Goal: Task Accomplishment & Management: Complete application form

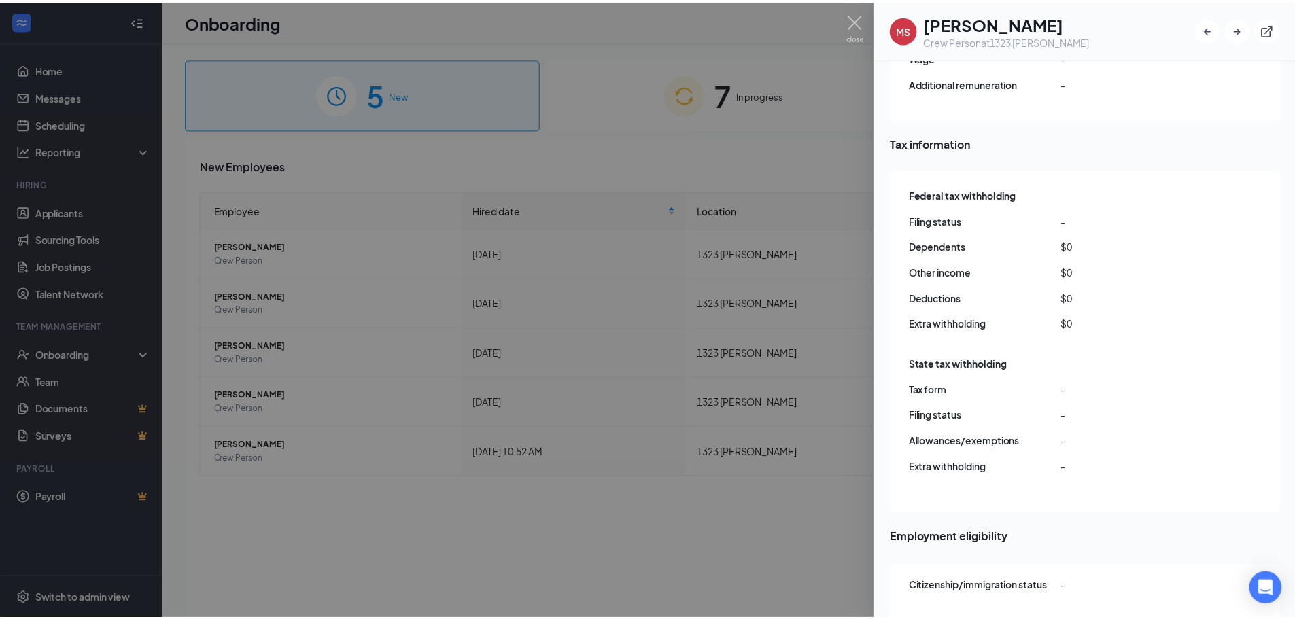
scroll to position [1004, 0]
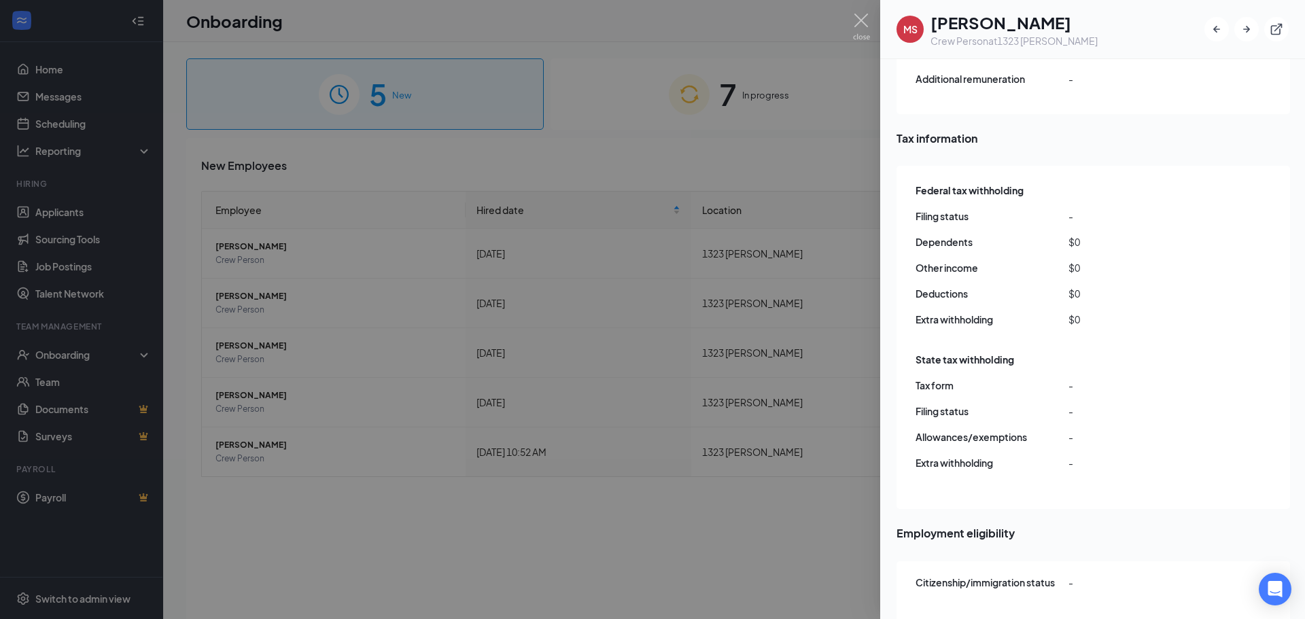
click at [360, 150] on div at bounding box center [652, 309] width 1305 height 619
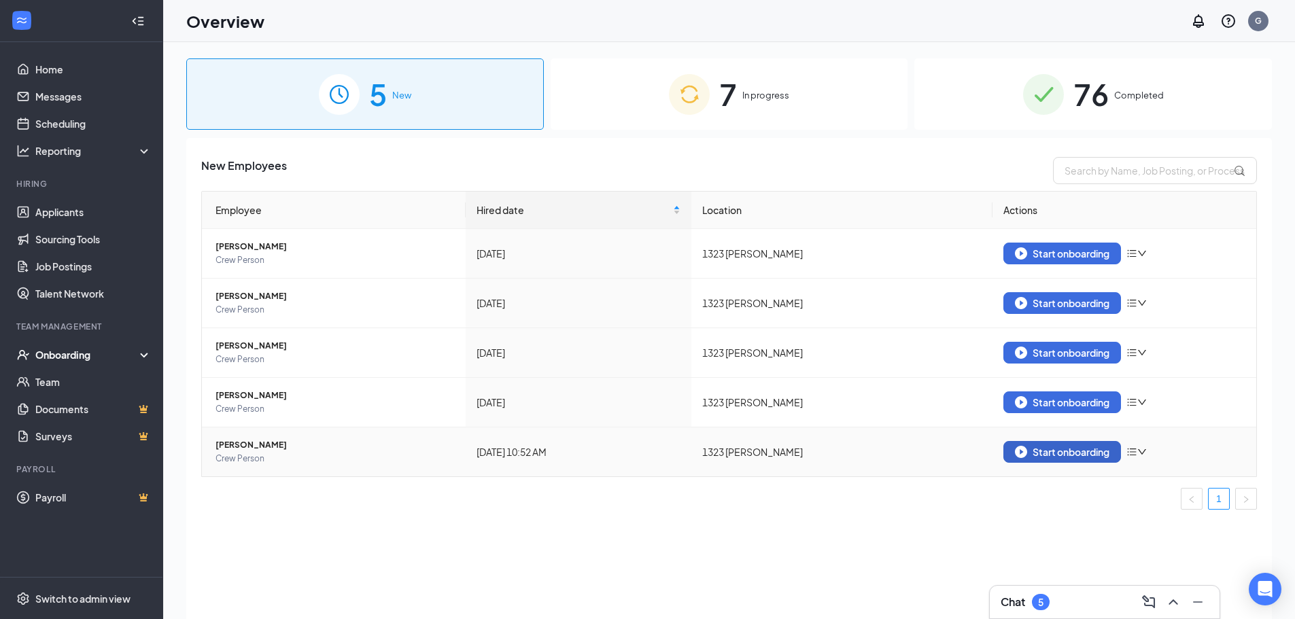
click at [1058, 447] on div "Start onboarding" at bounding box center [1062, 452] width 94 height 12
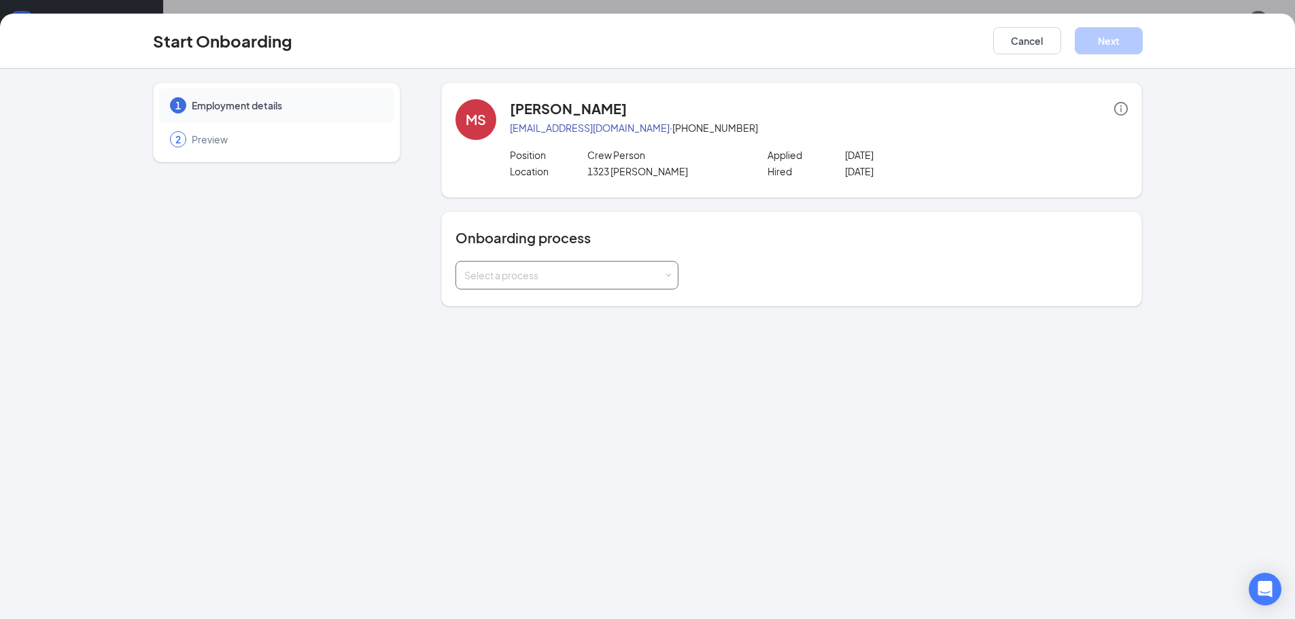
click at [642, 278] on div "Select a process" at bounding box center [563, 275] width 199 height 14
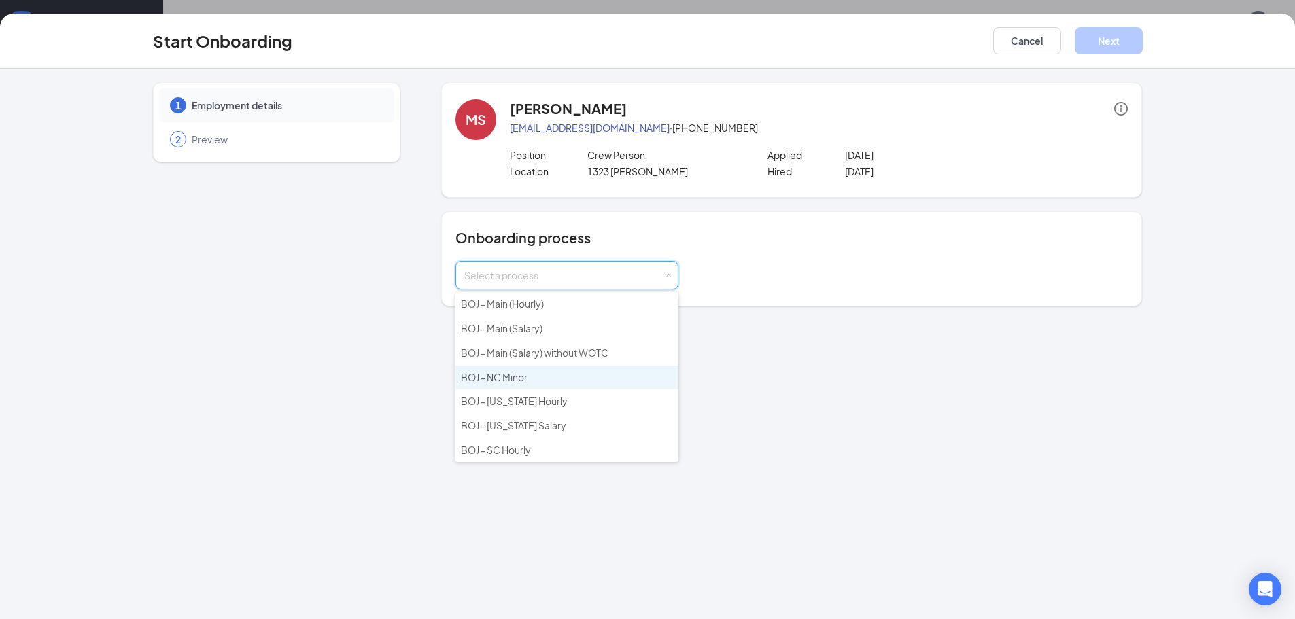
click at [552, 380] on li "BOJ - NC Minor" at bounding box center [566, 378] width 223 height 24
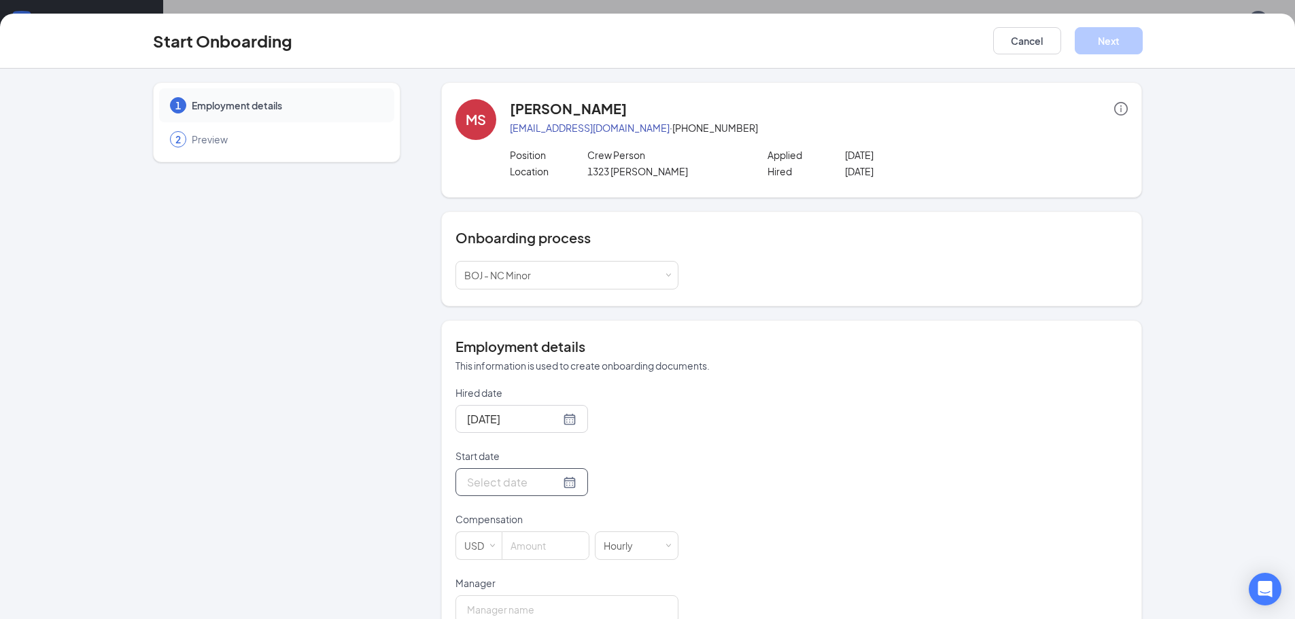
click at [529, 485] on input "Start date" at bounding box center [513, 482] width 93 height 17
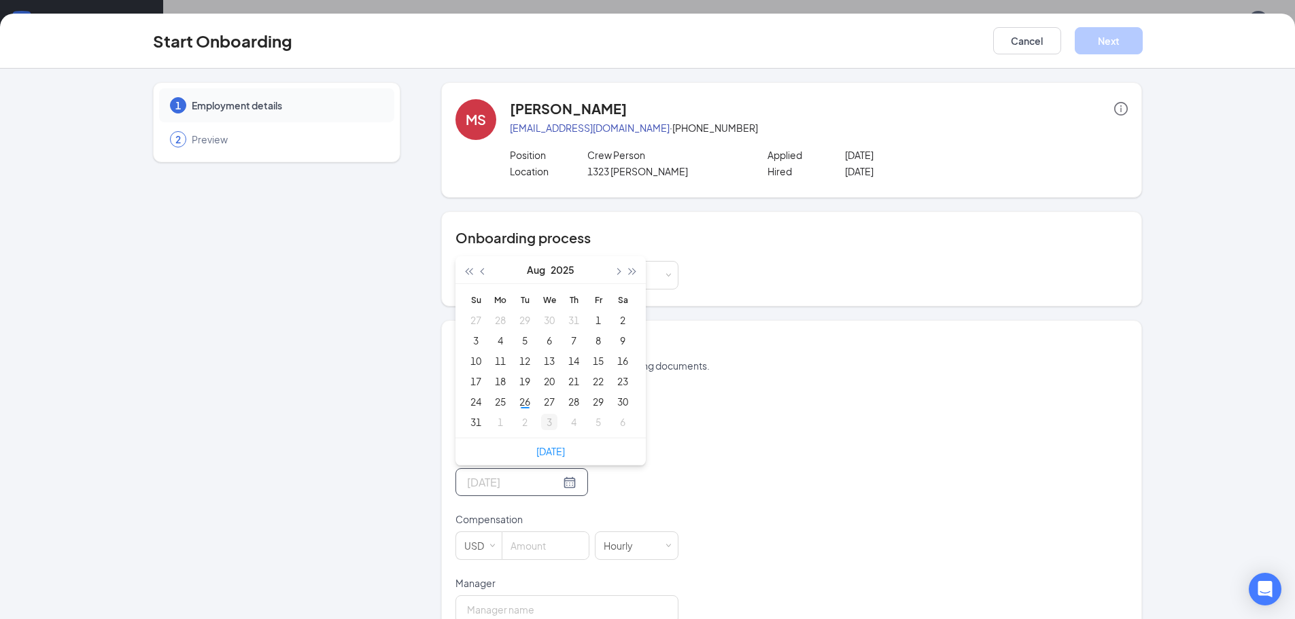
type input "[DATE]"
click at [552, 453] on link "[DATE]" at bounding box center [550, 451] width 29 height 12
type input "[DATE]"
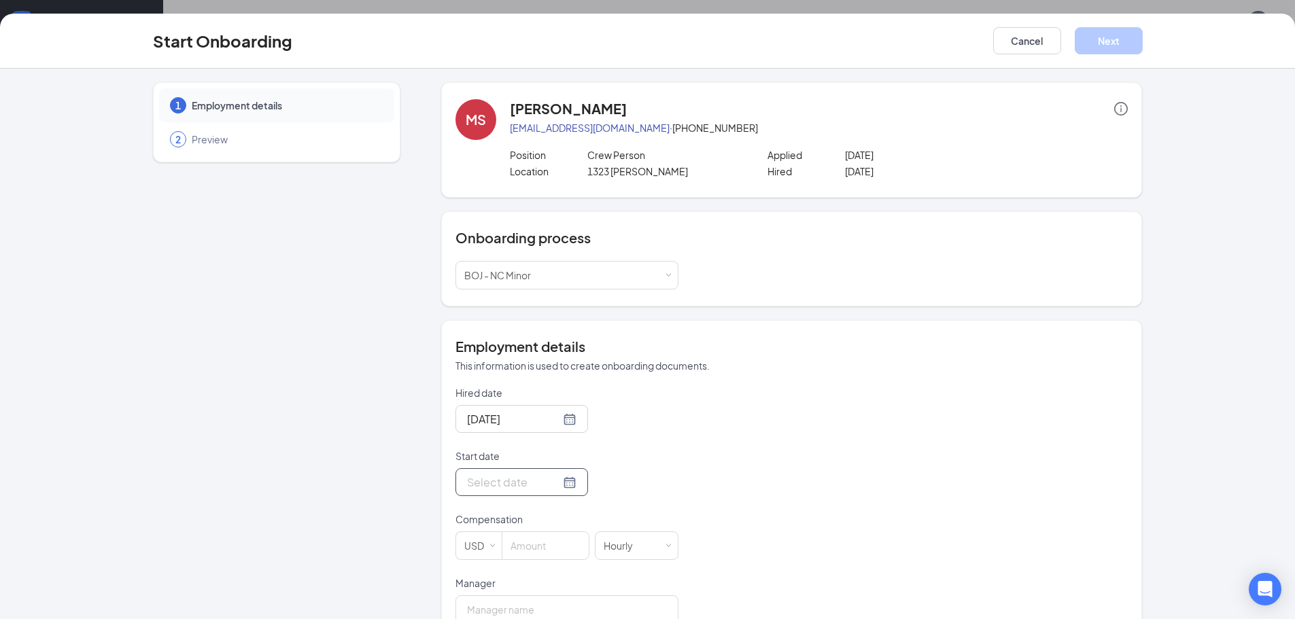
click at [553, 484] on div at bounding box center [521, 482] width 109 height 17
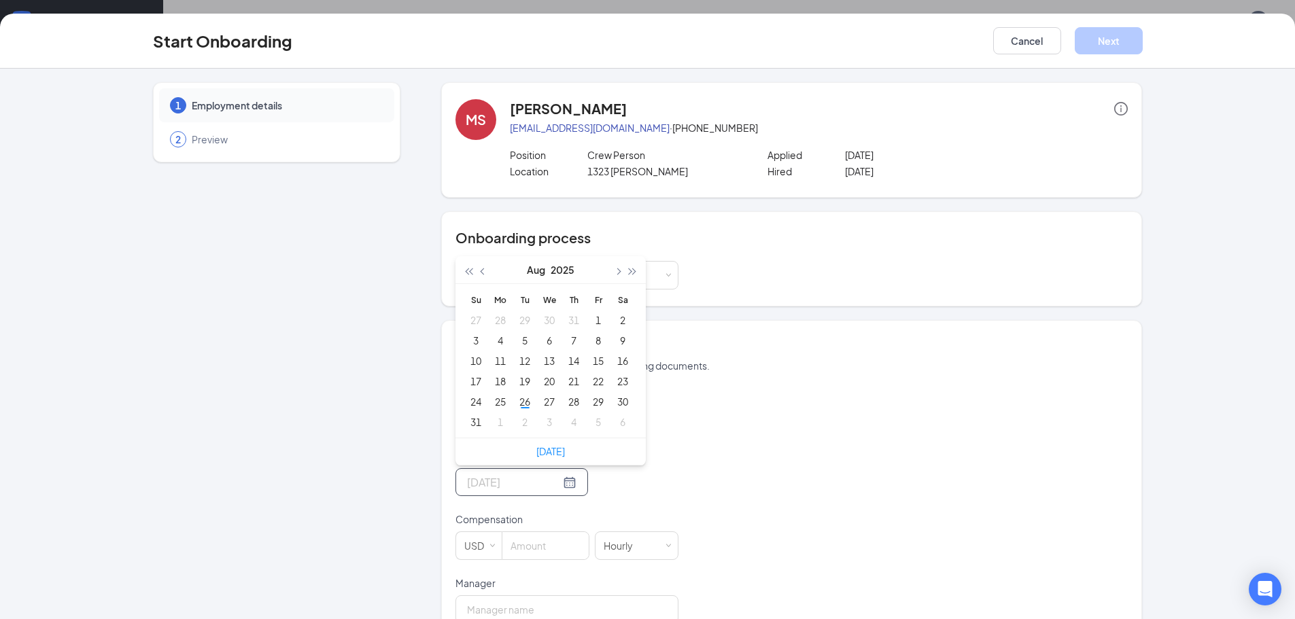
type input "[DATE]"
click at [614, 269] on button "button" at bounding box center [617, 269] width 15 height 27
type input "[DATE]"
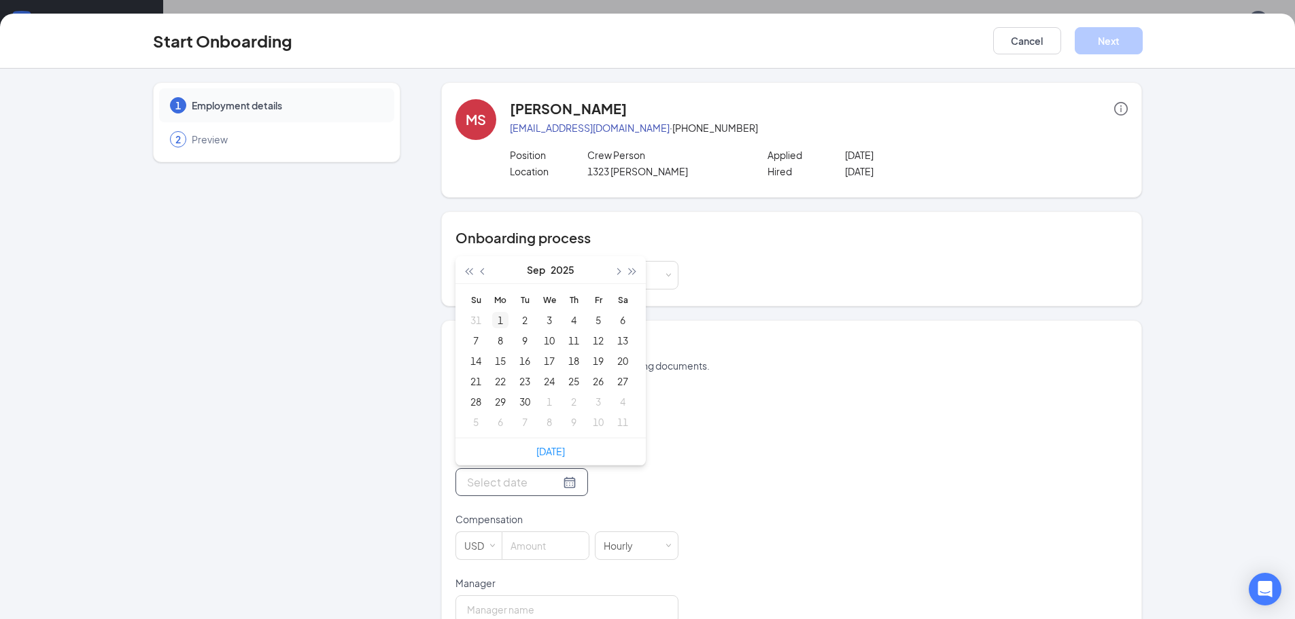
type input "[DATE]"
click at [494, 320] on div "1" at bounding box center [500, 320] width 16 height 16
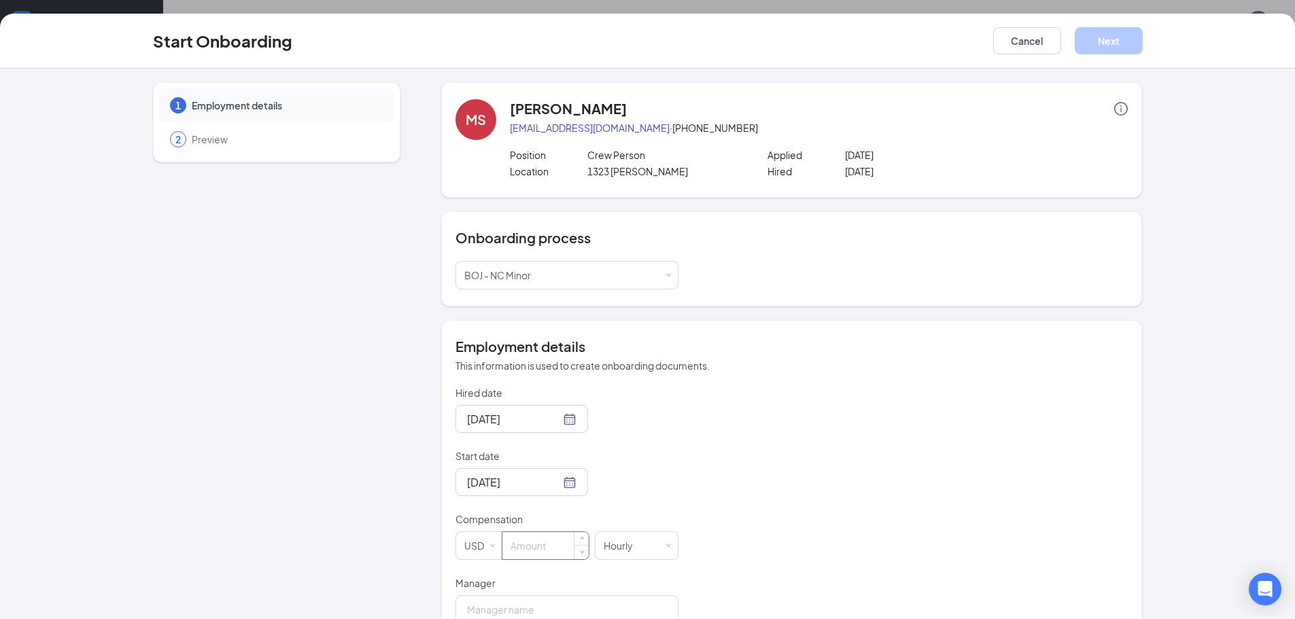
click at [531, 550] on input at bounding box center [545, 545] width 86 height 27
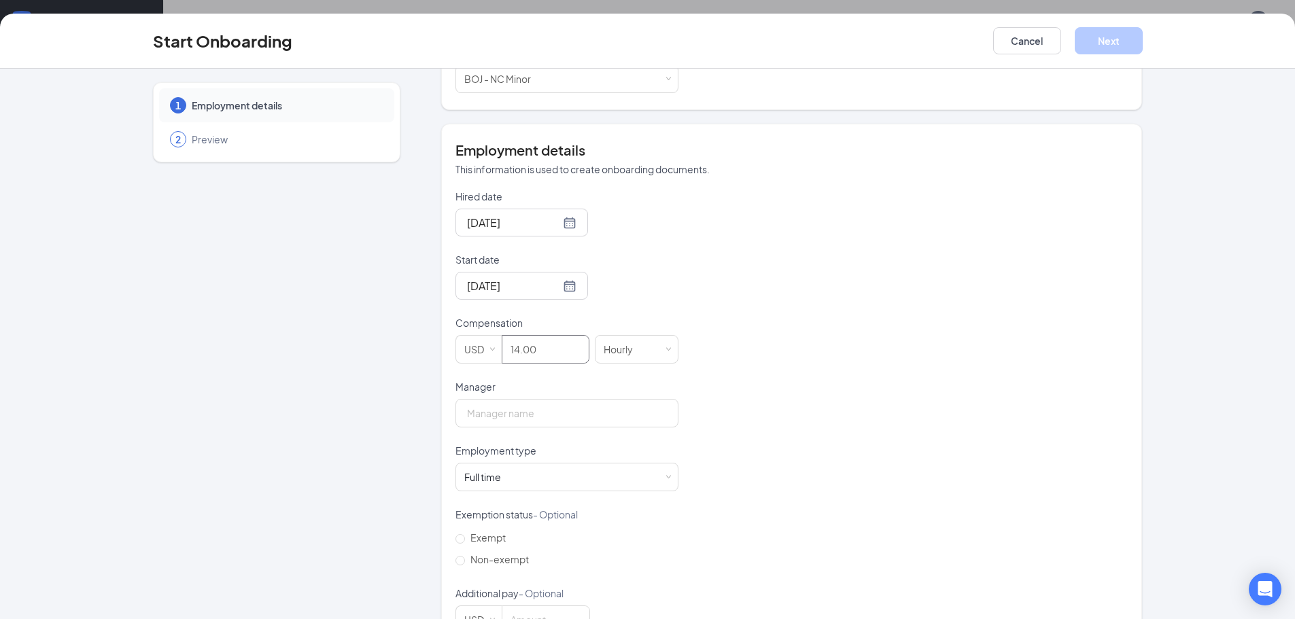
scroll to position [204, 0]
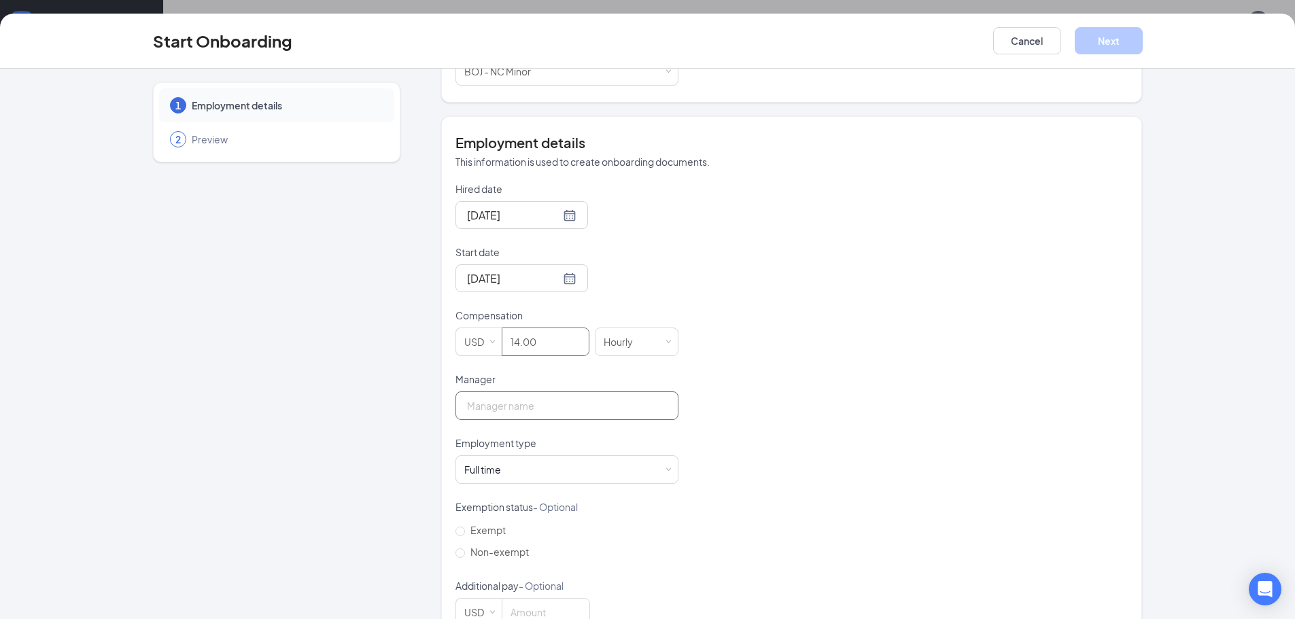
type input "14"
click at [475, 404] on input "Manager" at bounding box center [566, 405] width 223 height 29
type input "GM"
drag, startPoint x: 517, startPoint y: 476, endPoint x: 502, endPoint y: 474, distance: 15.8
click at [502, 474] on div "Full time Works 30+ hours per week and is reasonably expected to work" at bounding box center [487, 470] width 46 height 14
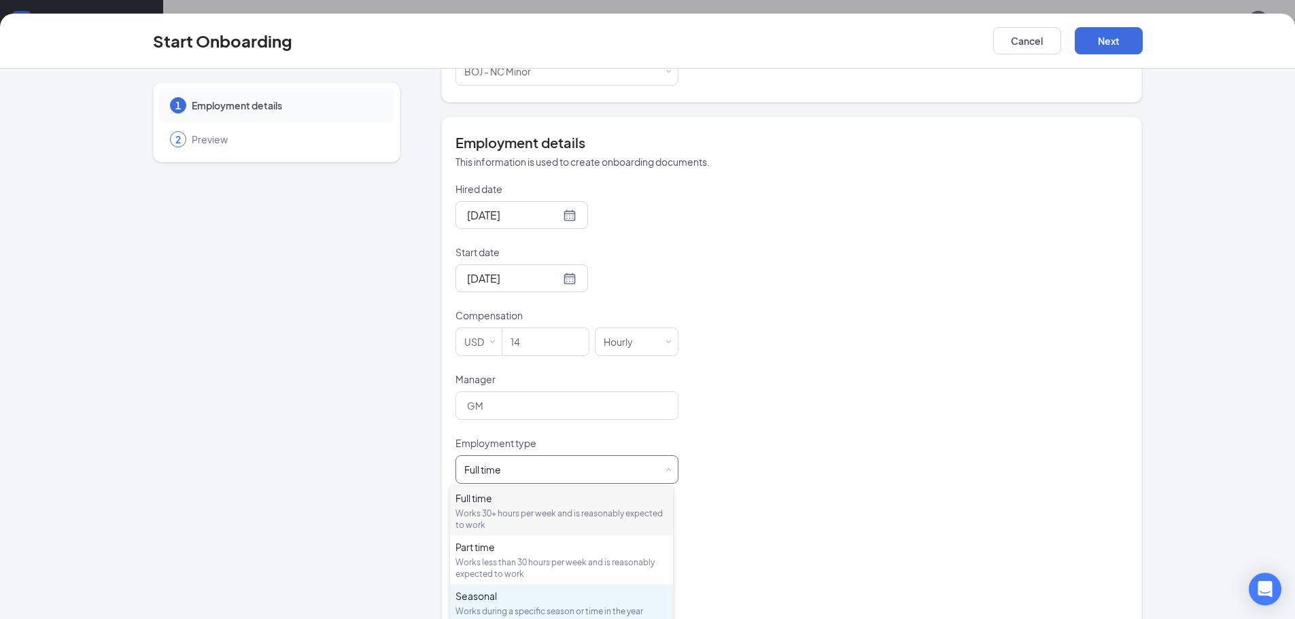
scroll to position [63, 0]
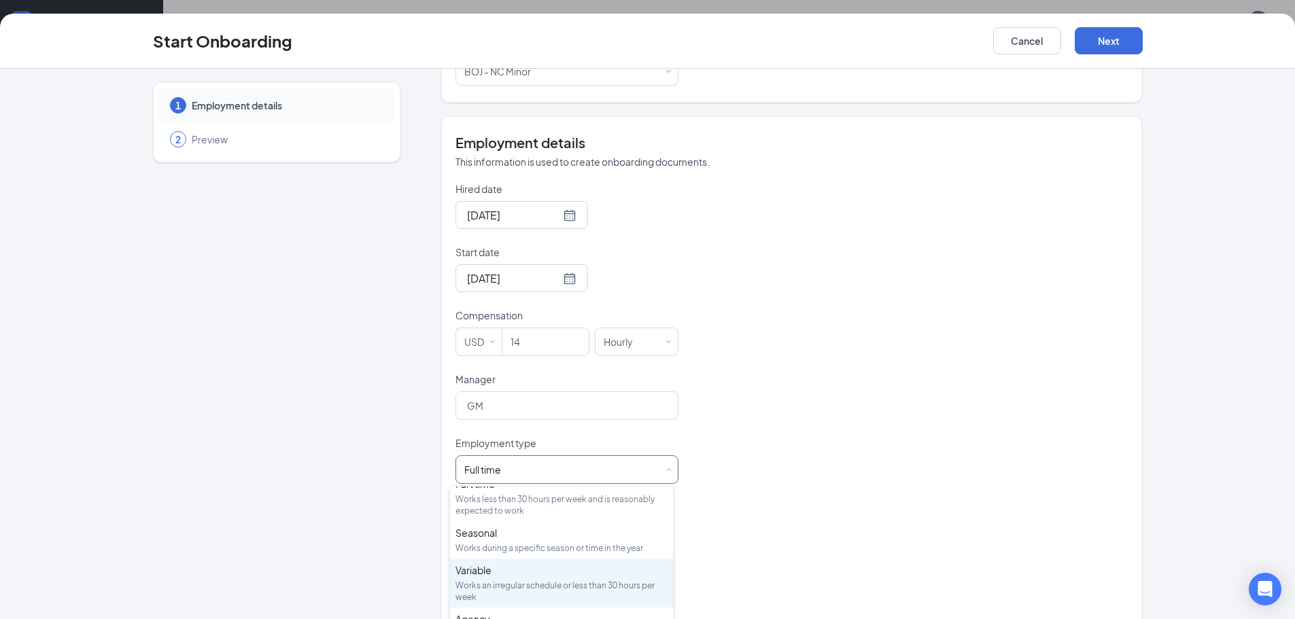
click at [583, 574] on div "Variable" at bounding box center [561, 570] width 212 height 14
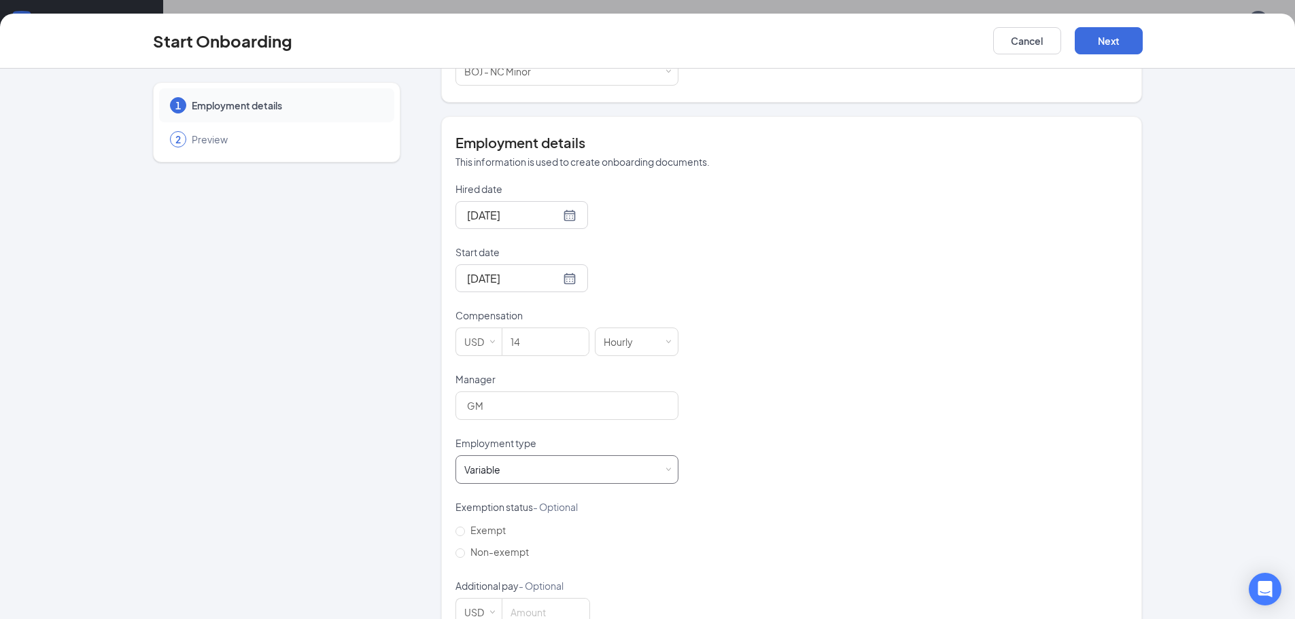
scroll to position [242, 0]
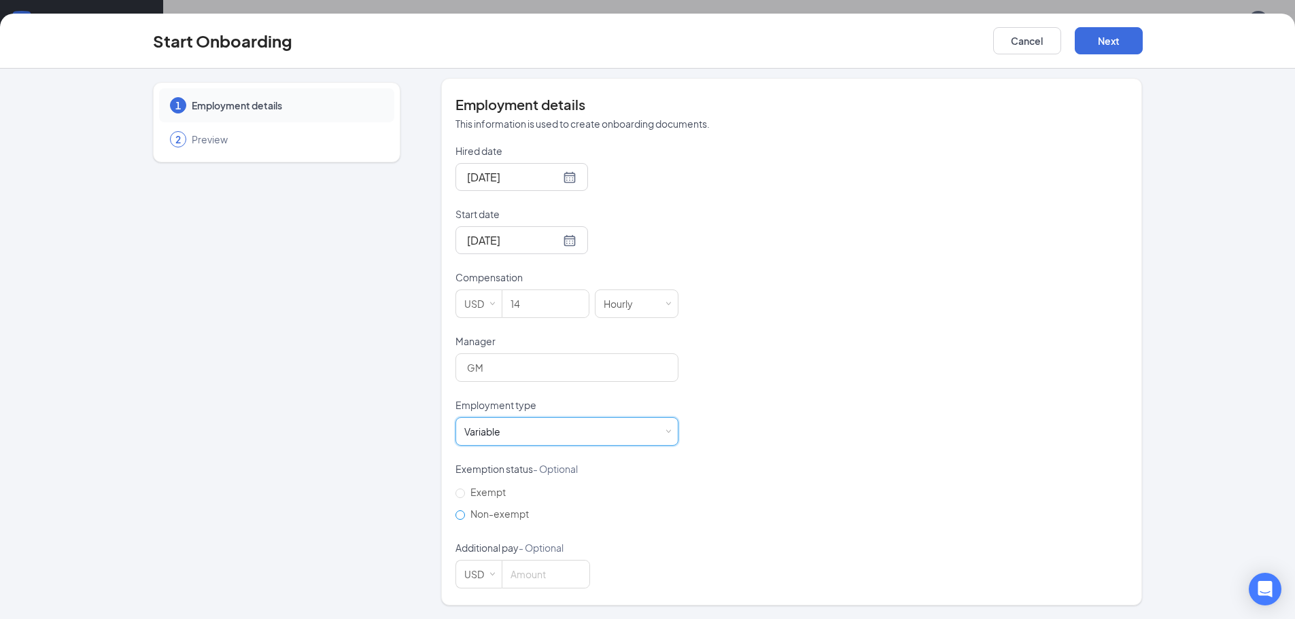
click at [457, 517] on input "Non-exempt" at bounding box center [460, 515] width 10 height 10
radio input "true"
click at [529, 577] on input at bounding box center [545, 574] width 87 height 27
type input "0"
click at [1118, 49] on button "Next" at bounding box center [1108, 40] width 68 height 27
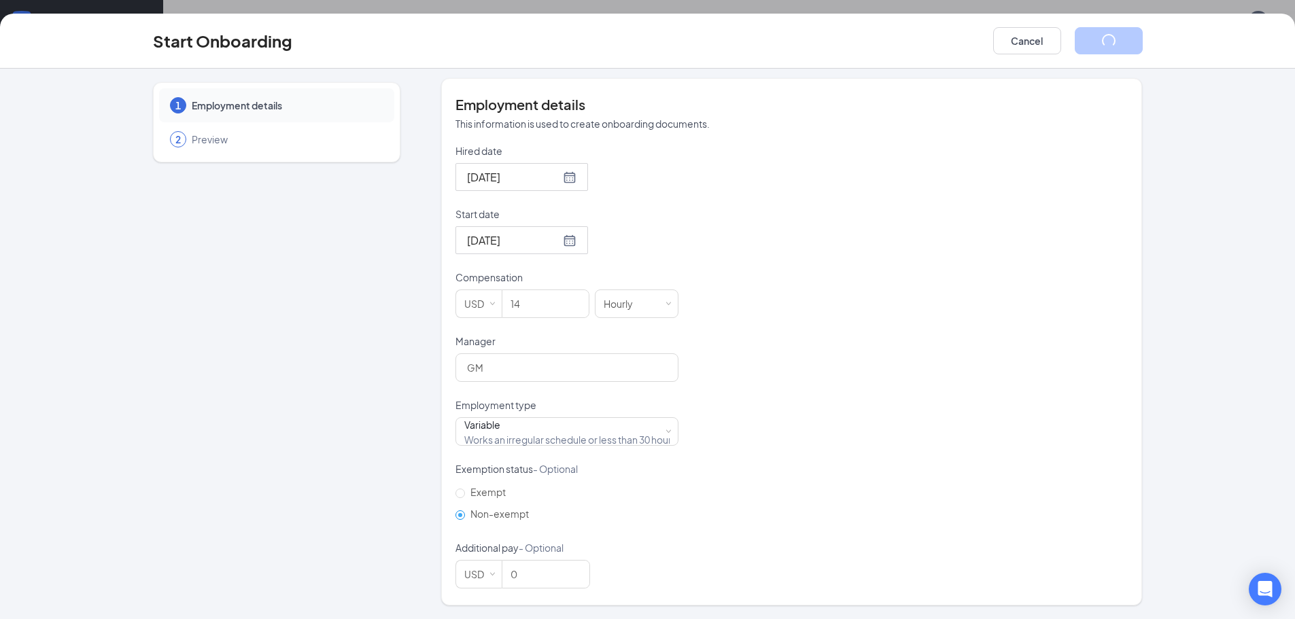
scroll to position [0, 0]
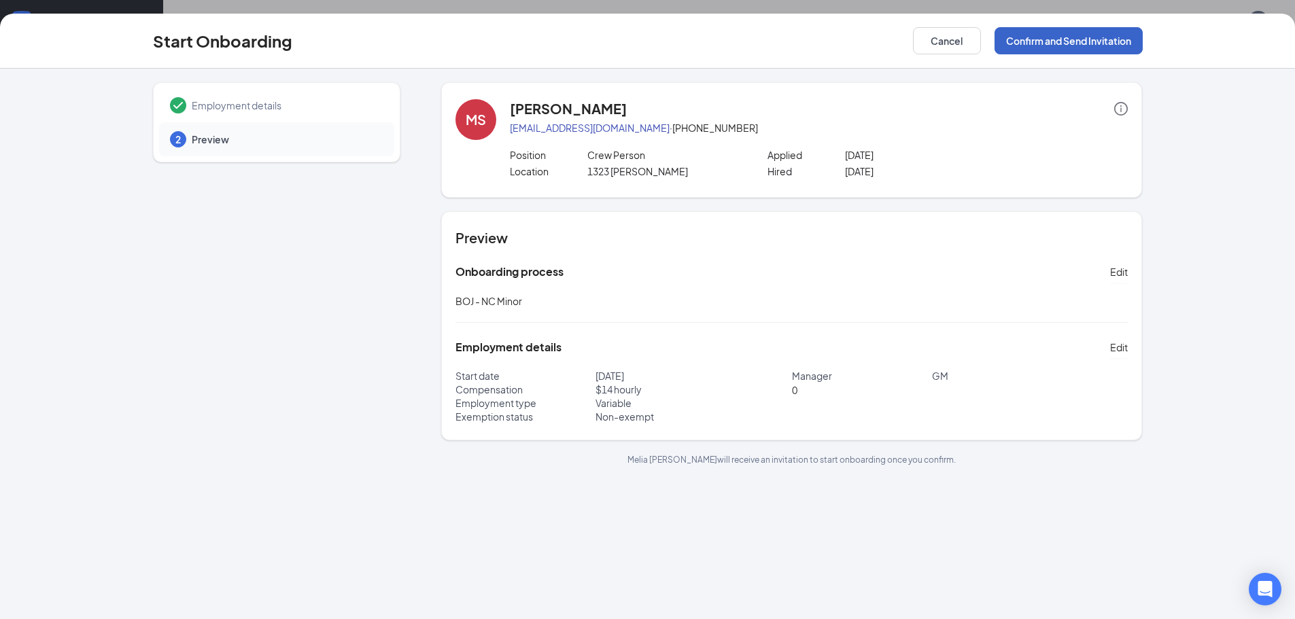
click at [1066, 37] on button "Confirm and Send Invitation" at bounding box center [1068, 40] width 148 height 27
